Goal: Use online tool/utility: Utilize a website feature to perform a specific function

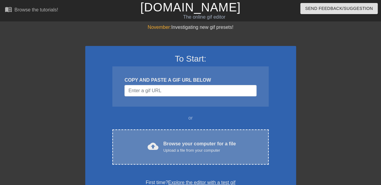
click at [176, 152] on div "Upload a file from your computer" at bounding box center [199, 151] width 72 height 6
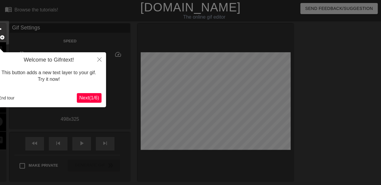
scroll to position [15, 0]
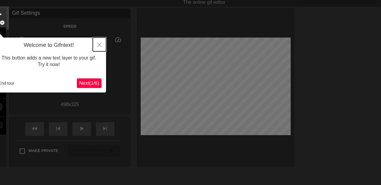
click at [99, 45] on icon "Close" at bounding box center [99, 45] width 4 height 4
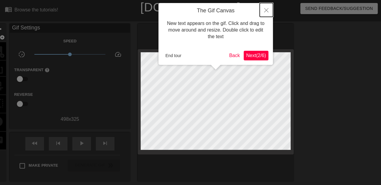
click at [266, 9] on icon "Close" at bounding box center [266, 10] width 4 height 4
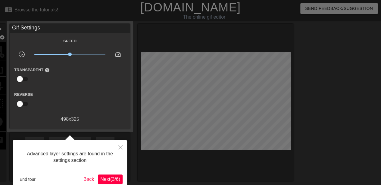
scroll to position [15, 0]
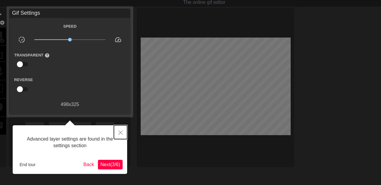
click at [120, 134] on icon "Close" at bounding box center [120, 133] width 4 height 4
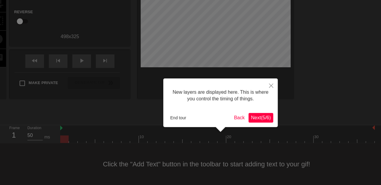
scroll to position [5, 0]
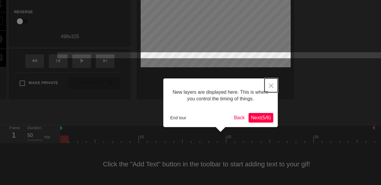
click at [273, 86] on button "Close" at bounding box center [270, 86] width 13 height 14
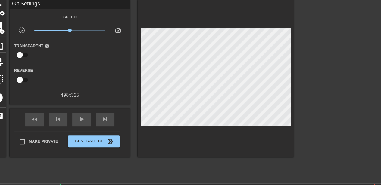
scroll to position [0, 0]
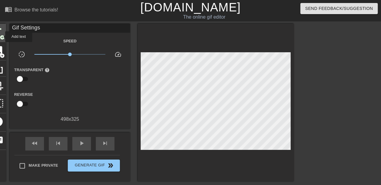
click at [1, 37] on span "add_circle" at bounding box center [2, 37] width 5 height 5
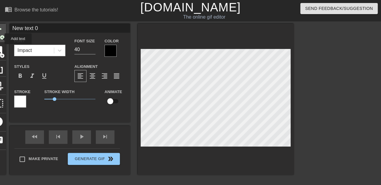
click at [1, 39] on span "add_circle" at bounding box center [2, 37] width 5 height 5
type input "D"
type textarea "D"
type input "Do"
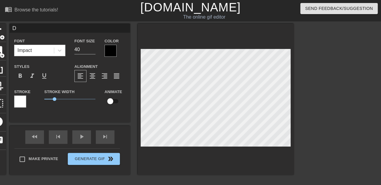
type textarea "Do"
type input "Dom"
type textarea "Dom"
type input "A"
type textarea "A"
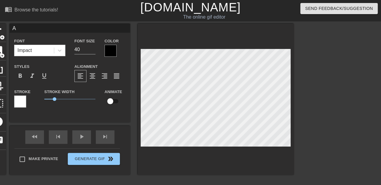
type input "Al"
type textarea "Al"
type input "Ale"
type textarea "Ale"
type input "Alex"
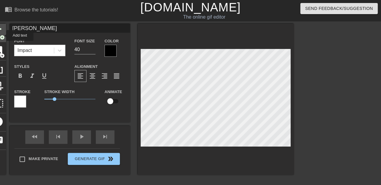
type textarea "Alex"
click at [2, 35] on span "add_circle" at bounding box center [2, 37] width 5 height 5
type input "H"
type textarea "H"
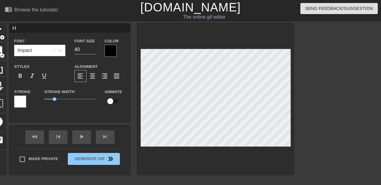
type input "Ha"
type textarea "Ha"
type input "Han"
type textarea "Han"
type input "Hang"
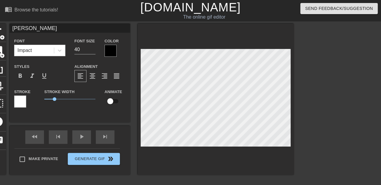
type textarea "Hang"
type input "Hang"
type textarea "Hang"
type input "Hang U"
type textarea "Hang U"
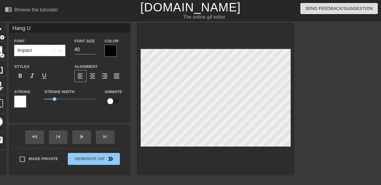
type input "Hang UP"
type textarea "Hang UP"
type input "Hang UP"
type textarea "Hang UP"
type input "Hang UP t"
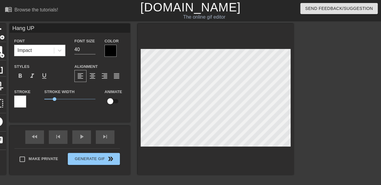
type textarea "Hang UP t"
type input "Hang UP"
type textarea "Hang UP"
type input "Hang UP"
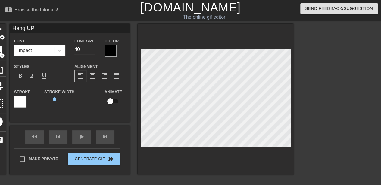
type textarea "Hang UP"
type input "Hang U"
type textarea "Hang U"
type input "Hang Up"
type textarea "Hang Up"
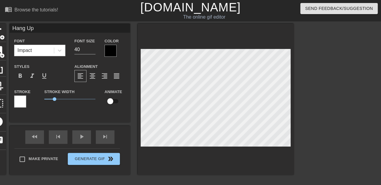
type input "Hang Up"
type textarea "Hang Up"
type input "Hang Up t"
type textarea "Hang Up t"
type input "Hang Up th"
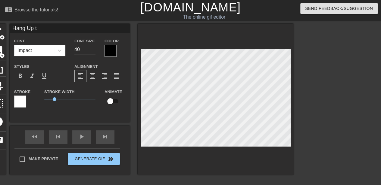
type textarea "Hang Up th"
type input "Hang Up the"
type textarea "Hang Up the"
type input "Hang Up the"
type textarea "Hang Up the"
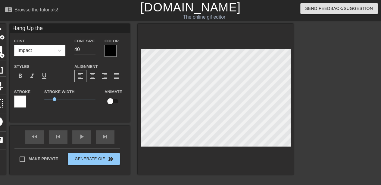
type input "Hang Up the P"
type textarea "Hang Up the P"
type input "Hang Up the Po"
type textarea "Hang Up the Po"
type input "Hang Up the Pon"
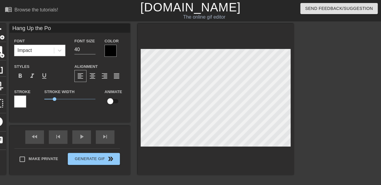
type textarea "Hang Up the Pon"
type input "Hang Up the Pone"
type textarea "Hang Up the Pone"
type input "Hang Up the Pon"
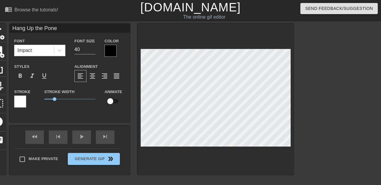
type textarea "Hang Up the Pon"
type input "Hang Up the Po"
type textarea "Hang Up the Po"
type input "Hang Up the P"
type textarea "Hang Up the P"
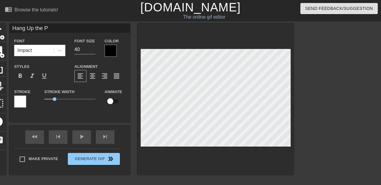
type input "Hang Up the Ph"
type textarea "Hang Up the Ph"
type input "Hang Up the Pho"
type textarea "Hang Up the Pho"
type input "Hang Up the Phon"
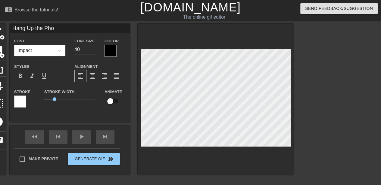
type textarea "Hang Up the Phon"
type input "Hang Up the Phone"
type textarea "Hang Up the Phone"
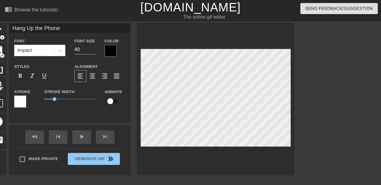
type input "B"
type textarea "B"
type input "Br"
type textarea "Br"
type input "Bro"
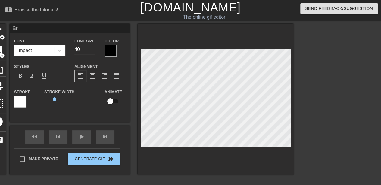
type textarea "Bro"
type input "Brok"
type textarea "Brok"
type input "Broke"
type textarea "Broke"
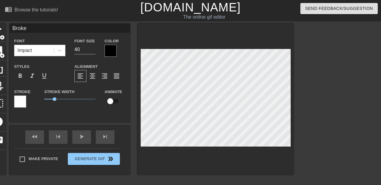
type input "Broker"
type textarea "Broker"
type input "Brokera"
type textarea "Brokerag"
type input "Brokerage"
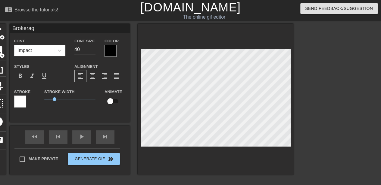
type textarea "Brokerage"
type input "Brokerage"
type textarea "Brokerage"
type input "Brokerage i"
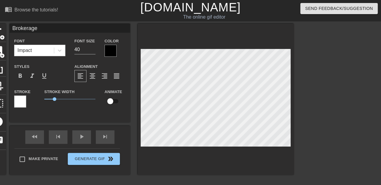
type textarea "Brokerage i"
type input "Brokerage in"
type textarea "Brokerage in"
type input "Brokerage in"
type textarea "Brokerage in"
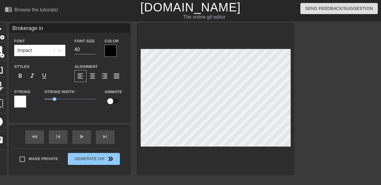
type input "Brokerage in l"
type textarea "Brokerage in l"
type input "Brokerage in le"
type textarea "Brokerage in le"
type input "Brokerage in les"
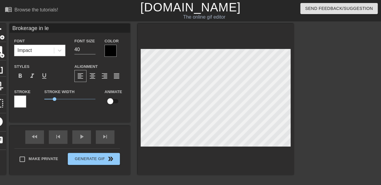
type textarea "Brokerage in les"
type input "Brokerage in less"
type textarea "Brokerage in less"
type input "Brokerage in less"
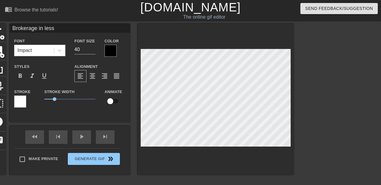
type textarea "Brokerage in less"
type input "Brokerage in less"
type textarea "Brokerage in less"
type input "Brokerage in les"
type textarea "Brokerage in les"
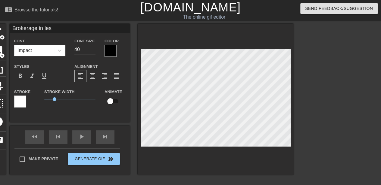
type input "Brokerage in le"
type textarea "Brokerage in le"
type input "Brokerage in l"
type textarea "Brokerage in l"
type input "Brokerage in"
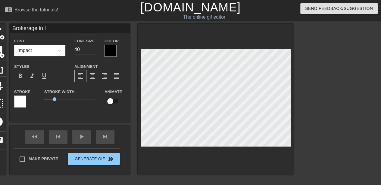
type textarea "Brokerage in"
type input "Brokerage in"
type textarea "Brokerage in"
type input "Brokerage i"
type textarea "Brokerage i"
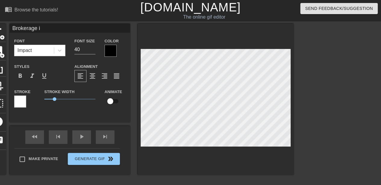
type input "Brokerage"
type textarea "Brokerage"
type input "Brokerage"
type textarea "Brokerage"
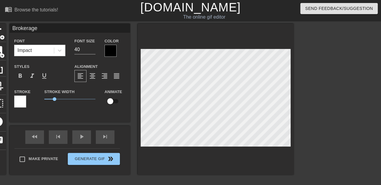
type input "Brokerag"
type textarea "Brokerag"
type input "Brokera"
type textarea "Brokera"
type input "Broker"
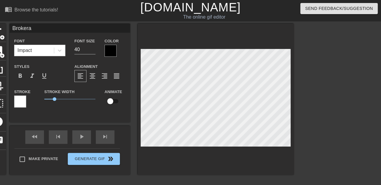
type textarea "Broker"
type input "Broke"
type textarea "Broke"
type input "Brok"
type textarea "Brok"
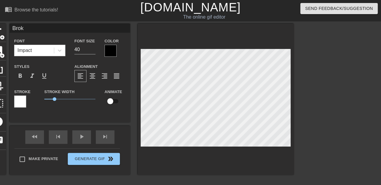
scroll to position [1, 1]
type input "Bro"
type textarea "Bro"
type input "Br"
type textarea "Br"
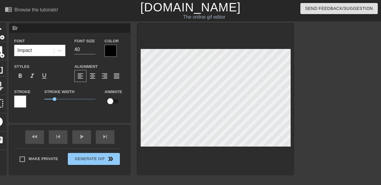
type input "B"
type textarea "B"
type input "Alex"
click at [0, 54] on span "add_circle" at bounding box center [2, 55] width 5 height 5
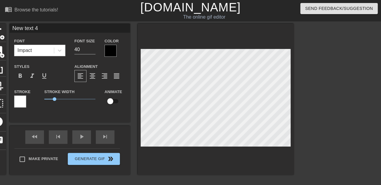
type input "H"
type textarea "H"
type input "Ha"
type textarea "Ha"
type input "Han"
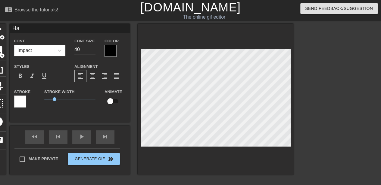
type textarea "Han"
type input "Hang"
type textarea "Hang"
type input "Hang"
type textarea "Hang"
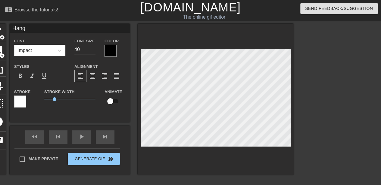
type input "Hang u"
type textarea "Hang u"
type input "Hang up"
type textarea "Hang up"
type input "Hang up"
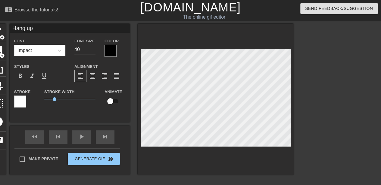
type textarea "Hang up"
type input "Hang up t"
type textarea "Hang up t"
type input "Hang up th"
type textarea "Hang up th"
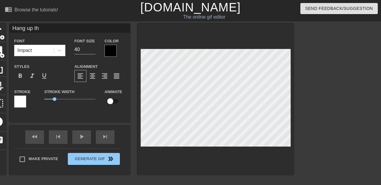
type input "Hang up the"
type textarea "Hang up the"
type input "Hang up the"
type textarea "Hang up the"
type input "Hang up the p"
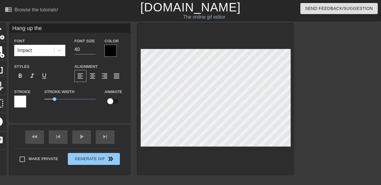
type textarea "Hang up the p"
type input "Hang up the ph"
type textarea "Hang up the pho"
type input "Hang up the phon"
type textarea "Hang up the phon"
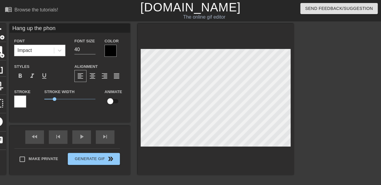
type input "Hang up the phone"
type textarea "Hang up the phone"
type input "Hang up the phone"
type textarea "Hang up the phone"
type input "Hang up the phone a"
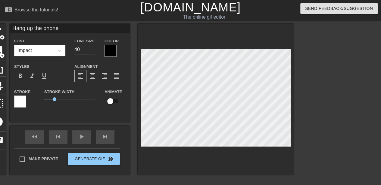
type textarea "Hang up the phone a"
type input "Hang up the phone af"
type textarea "Hang up the phone af"
type input "Hang up the phone aft"
type textarea "Hang up the phone aft"
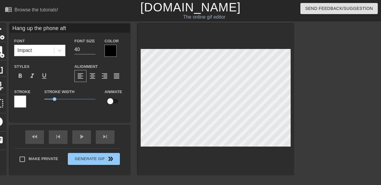
type input "Hang up the phone afte"
type textarea "Hang up the phone afte"
type input "Hang up the phone after"
type textarea "Hang up the phone after"
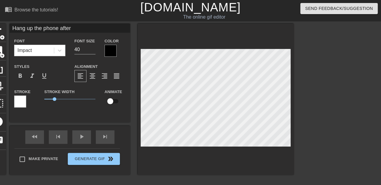
type input "Hang up the phone after 3"
type textarea "Hang up the phone after 3"
type input "Hang up the phone after 3"
type textarea "Hang up the phone after 3"
type input "Hang up the phone after 3"
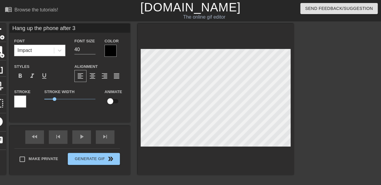
type textarea "Hang up the phone after 3"
type input "Hang up the phone after"
type textarea "Hang up the phone after"
type input "Hang up the phone after 5"
type textarea "Hang up the phone after 5"
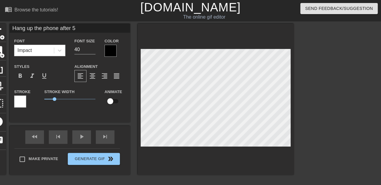
type input "Hang up the phone after 5"
type textarea "Hang up the phone after 5"
type input "Hang up the phone after 5 m"
drag, startPoint x: 81, startPoint y: 50, endPoint x: 74, endPoint y: 50, distance: 6.6
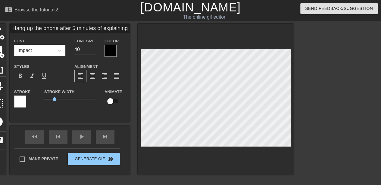
click at [74, 50] on input "40" at bounding box center [84, 50] width 21 height 10
drag, startPoint x: 85, startPoint y: 52, endPoint x: 75, endPoint y: 52, distance: 10.2
click at [75, 52] on input "12" at bounding box center [84, 50] width 21 height 10
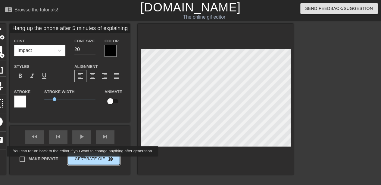
click at [84, 160] on button "Generate Gif double_arrow" at bounding box center [94, 159] width 52 height 12
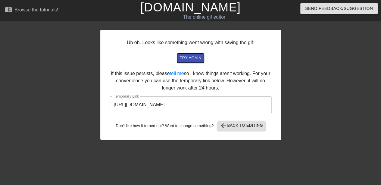
click at [200, 62] on button "try again" at bounding box center [190, 58] width 26 height 9
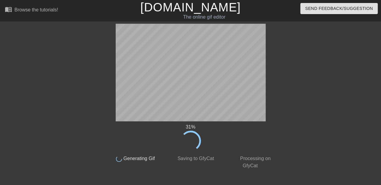
drag, startPoint x: 200, startPoint y: 62, endPoint x: 297, endPoint y: 67, distance: 97.6
click at [297, 67] on div at bounding box center [327, 114] width 90 height 180
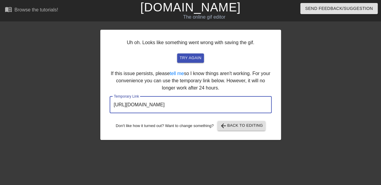
drag, startPoint x: 241, startPoint y: 101, endPoint x: 110, endPoint y: 105, distance: 130.6
click at [110, 105] on input "https://www.gifntext.com/temp_generations/LXbA93k2.gif" at bounding box center [191, 105] width 162 height 17
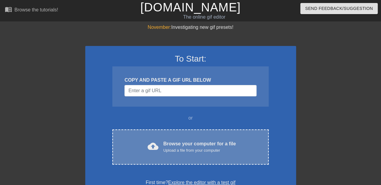
click at [162, 143] on div "cloud_upload Browse your computer for a file Upload a file from your computer" at bounding box center [190, 147] width 131 height 14
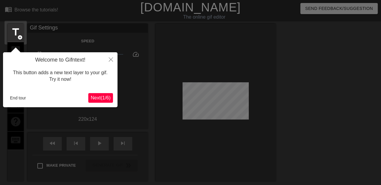
scroll to position [15, 0]
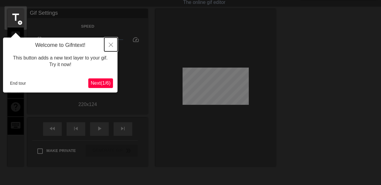
click at [109, 45] on icon "Close" at bounding box center [111, 45] width 4 height 4
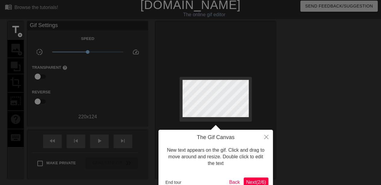
scroll to position [0, 0]
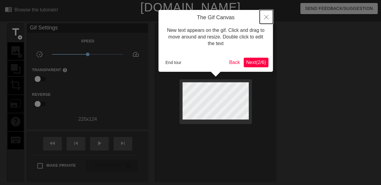
click at [266, 19] on icon "Close" at bounding box center [266, 17] width 4 height 4
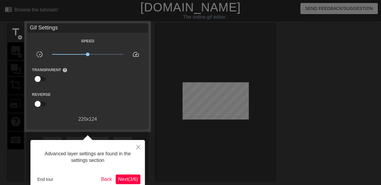
scroll to position [15, 0]
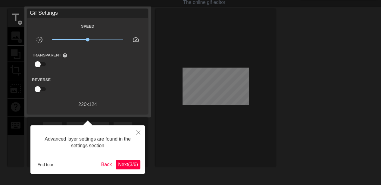
drag, startPoint x: 53, startPoint y: 159, endPoint x: 47, endPoint y: 164, distance: 7.3
click at [51, 161] on div "Advanced layer settings are found in the settings section End tour Back Next ( …" at bounding box center [87, 149] width 114 height 49
click at [47, 164] on button "End tour" at bounding box center [45, 164] width 21 height 9
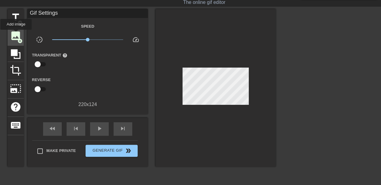
click at [16, 34] on span "image" at bounding box center [15, 35] width 11 height 11
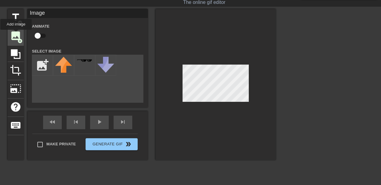
click at [16, 34] on span "image" at bounding box center [15, 35] width 11 height 11
click at [246, 153] on div at bounding box center [215, 84] width 120 height 151
click at [16, 20] on span "title" at bounding box center [15, 17] width 11 height 11
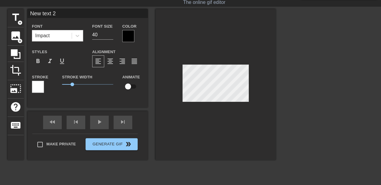
scroll to position [1, 1]
type input "A"
type textarea "A"
type input "AU"
type textarea "AU"
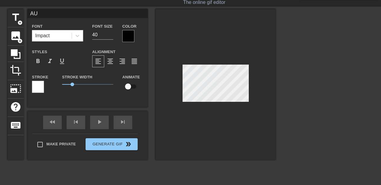
type input "AUS"
type textarea "AUS"
type input "AUST"
type textarea "AUSTI"
type input "AUSTIM"
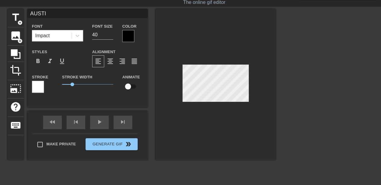
type textarea "AUSTIM"
type input "AUSTIM!"
type textarea "AUSTIM!"
type input "AUSTIM!!"
type textarea "AUSTIM!!"
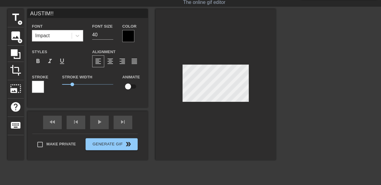
type input "AUSTIM!!!"
type textarea "AUSTIM!!!"
type input "AUSTIM!!! U"
type textarea "AUSTIM!!! U"
type input "AUSTIM!!! UN"
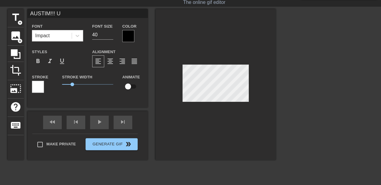
type textarea "AUSTIM!!! UN"
type input "AUSTIM!!! UNL"
type textarea "AUSTIM!!! UNL"
type input "AUSTIM!!! [GEOGRAPHIC_DATA]"
type textarea "AUSTIM!!! [GEOGRAPHIC_DATA]"
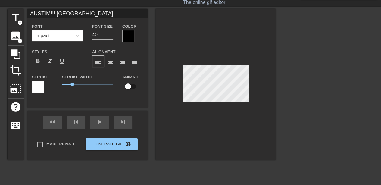
type input "AUSTIM!!! UNLIM"
type textarea "AUSTIM!!! UNLIM"
type input "AUSTIM!!! UNLIMI"
type textarea "AUSTIM!!! UNLIMI"
type input "AUSTIM!!! UNLIMIT"
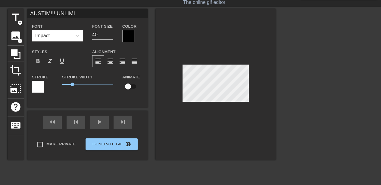
type textarea "AUSTIM!!! UNLIMIT"
type input "AUSTIM!!! UNLIMITE"
type textarea "AUSTIM!!! UNLIMITE"
type input "AUSTIM!!! UNLIMITED"
type textarea "AUSTIM!!! UNLIMITED"
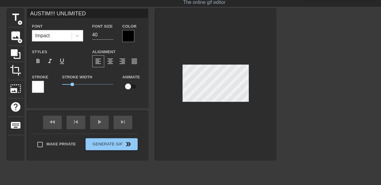
scroll to position [1, 3]
type input "AUSTIM!!! UNLIMITED"
type textarea "AUSTIM!!! UNLIMITED"
type input "AUSTIM!!! UNLIMITED A"
type textarea "AUSTIM!!! UNLIMITED A"
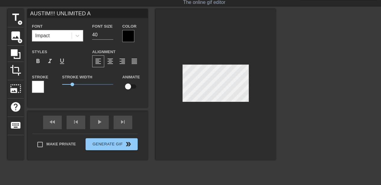
type input "AUSTIM!!! UNLIMITED AU"
type textarea "AUSTIM!!! UNLIMITED AU"
type input "AUSTIM!!! UNLIMITED AUS"
type textarea "AUSTIM!!! UNLIMITED AUS"
type input "AUSTIM!!! UNLIMITED AUST"
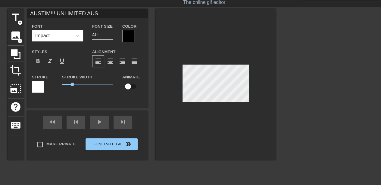
type textarea "AUSTIM!!! UNLIMITED AUST"
type input "AUSTIM!!! UNLIMITED AUSTI"
type textarea "AUSTIM!!! UNLIMITED AUSTIM"
type input "AUSTIM!!! UNLIMITED AUSTIMS"
type textarea "AUSTIM!!! UNLIMITED AUSTIMS"
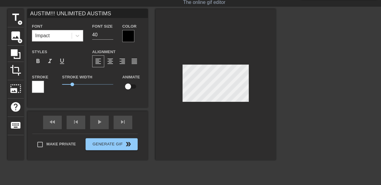
type input "AUSTIM!!! UNLIMITED AUSTIM"
type textarea "AUSTIM!!! UNLIMITED AUSTIM"
type input "AUSTIM!!! UNLIMITED AUSTIM!"
type textarea "AUSTIM!!! UNLIMITED AUSTIM!"
type input "AUSTIM!!! UNLIMITED AUSTIM!!"
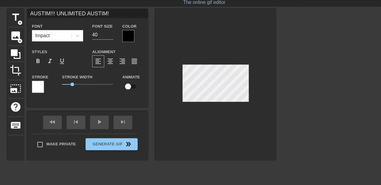
type textarea "AUSTIM!!! UNLIMITED AUSTIM!!"
type input "AUSTIM!!! UNLIMITED AUSTIM!!!"
type textarea "AUSTIM!!! UNLIMITED AUSTIM!!!"
type input "AUSTIM!!! UNLIMITED AUSTIM!!!!"
type textarea "AUSTIM!!! UNLIMITED AUSTIM!!!!"
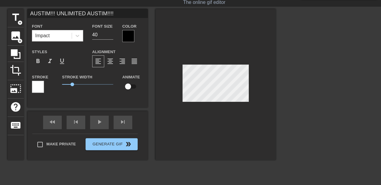
type input "AUSTIM!!! UNLIMITED AUSTIM!!!!!"
type textarea "AUSTIM!!! UNLIMITED AUSTIM!!!!!"
type input "AUSTIM!!! UNLIMITED AUSTIM!!!!!!"
type textarea "AUSTIM!!! UNLIMITED AUSTIM!!!!!!"
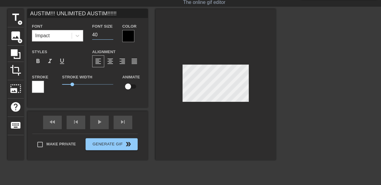
drag, startPoint x: 98, startPoint y: 36, endPoint x: 91, endPoint y: 35, distance: 6.7
click at [91, 35] on div "Font Size 40" at bounding box center [103, 33] width 30 height 20
type input "30"
click at [102, 32] on input "30" at bounding box center [102, 35] width 21 height 10
type input "3"
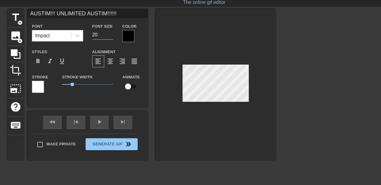
type input "2"
type input "15"
click at [221, 155] on div at bounding box center [215, 84] width 120 height 151
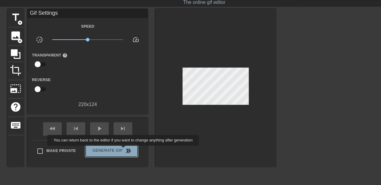
click at [124, 150] on span "Generate Gif double_arrow" at bounding box center [111, 150] width 47 height 7
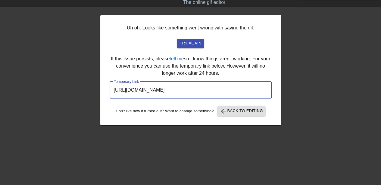
click at [235, 85] on input "[URL][DOMAIN_NAME]" at bounding box center [191, 90] width 162 height 17
drag, startPoint x: 208, startPoint y: 92, endPoint x: 105, endPoint y: 95, distance: 103.5
click at [105, 95] on div "Uh oh. Looks like something went wrong with saving the gif. try again If this i…" at bounding box center [190, 70] width 180 height 110
